Goal: Task Accomplishment & Management: Use online tool/utility

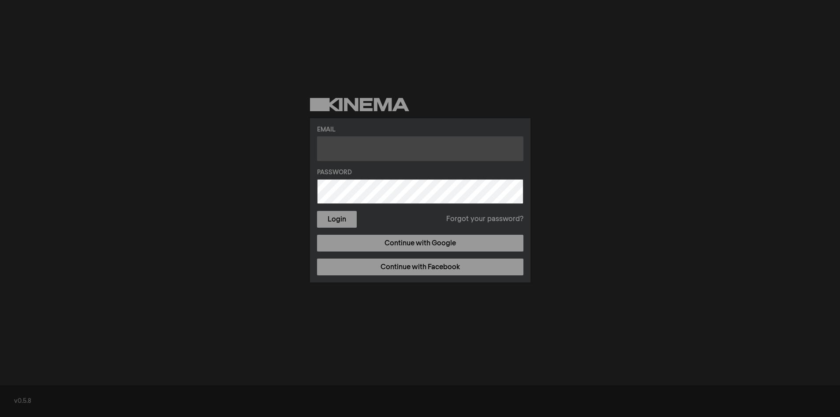
click at [369, 151] on input "text" at bounding box center [420, 148] width 206 height 25
type input "[EMAIL_ADDRESS][DOMAIN_NAME]"
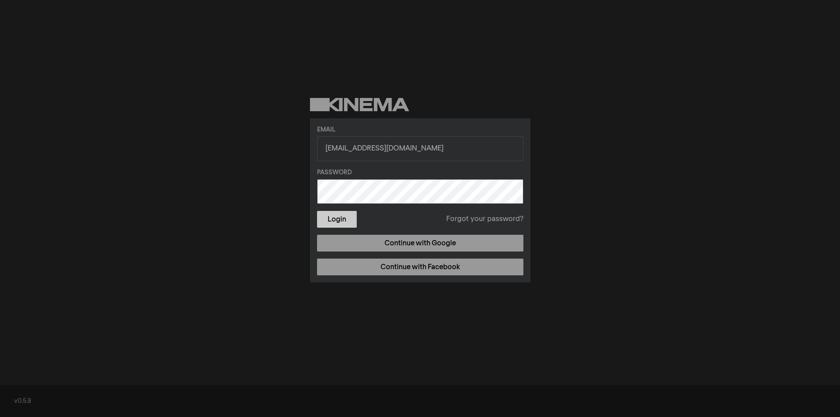
click at [345, 217] on button "Login" at bounding box center [337, 219] width 40 height 17
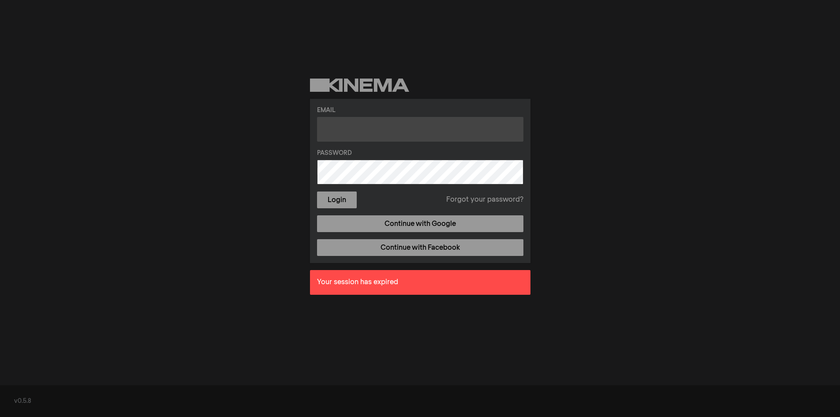
click at [365, 131] on input "text" at bounding box center [420, 129] width 206 height 25
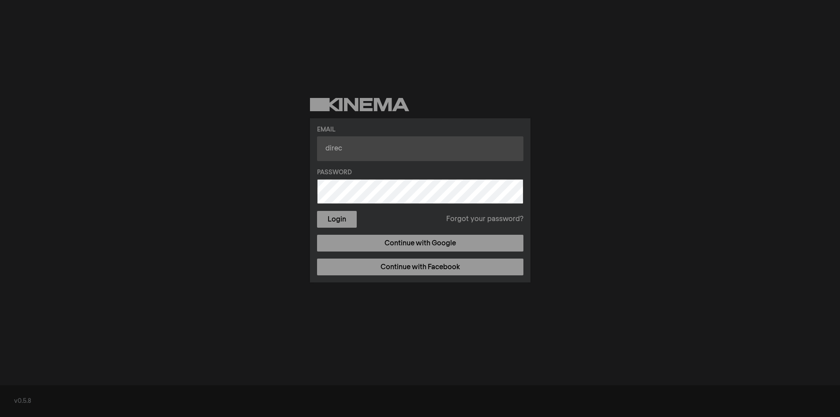
type input "[EMAIL_ADDRESS][DOMAIN_NAME]"
click at [317, 211] on button "Login" at bounding box center [337, 219] width 40 height 17
click at [371, 143] on input "text" at bounding box center [420, 148] width 206 height 25
type input "[EMAIL_ADDRESS][DOMAIN_NAME]"
click at [317, 211] on button "Login" at bounding box center [337, 219] width 40 height 17
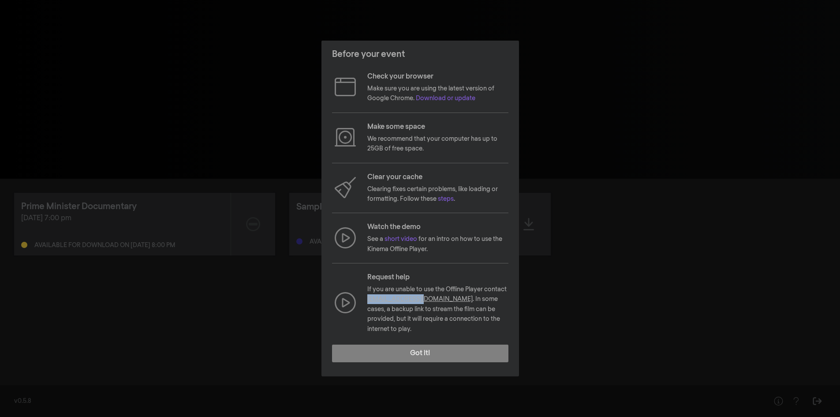
drag, startPoint x: 370, startPoint y: 304, endPoint x: 426, endPoint y: 302, distance: 56.1
click at [426, 302] on div "Request help If you are unable to use the Offline Player contact hello@kinema.c…" at bounding box center [420, 303] width 176 height 62
copy link "hello@kinema.com"
click at [472, 294] on p "If you are unable to use the Offline Player contact hello@kinema.com . In some …" at bounding box center [437, 308] width 141 height 49
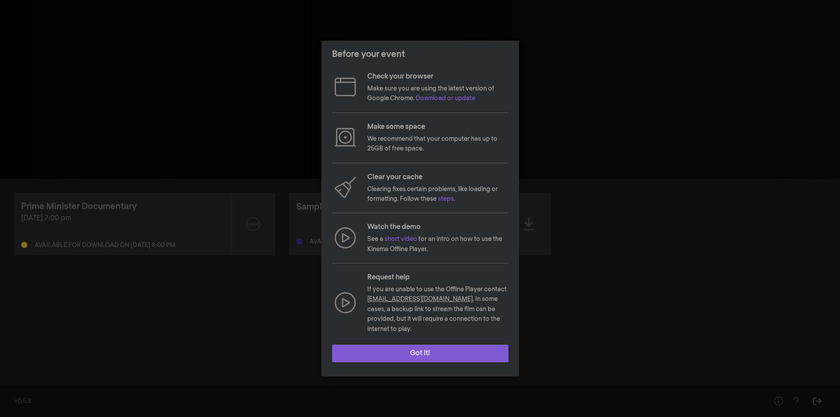
click at [436, 351] on button "Got it!" at bounding box center [420, 353] width 176 height 18
